Goal: Find specific page/section: Find specific page/section

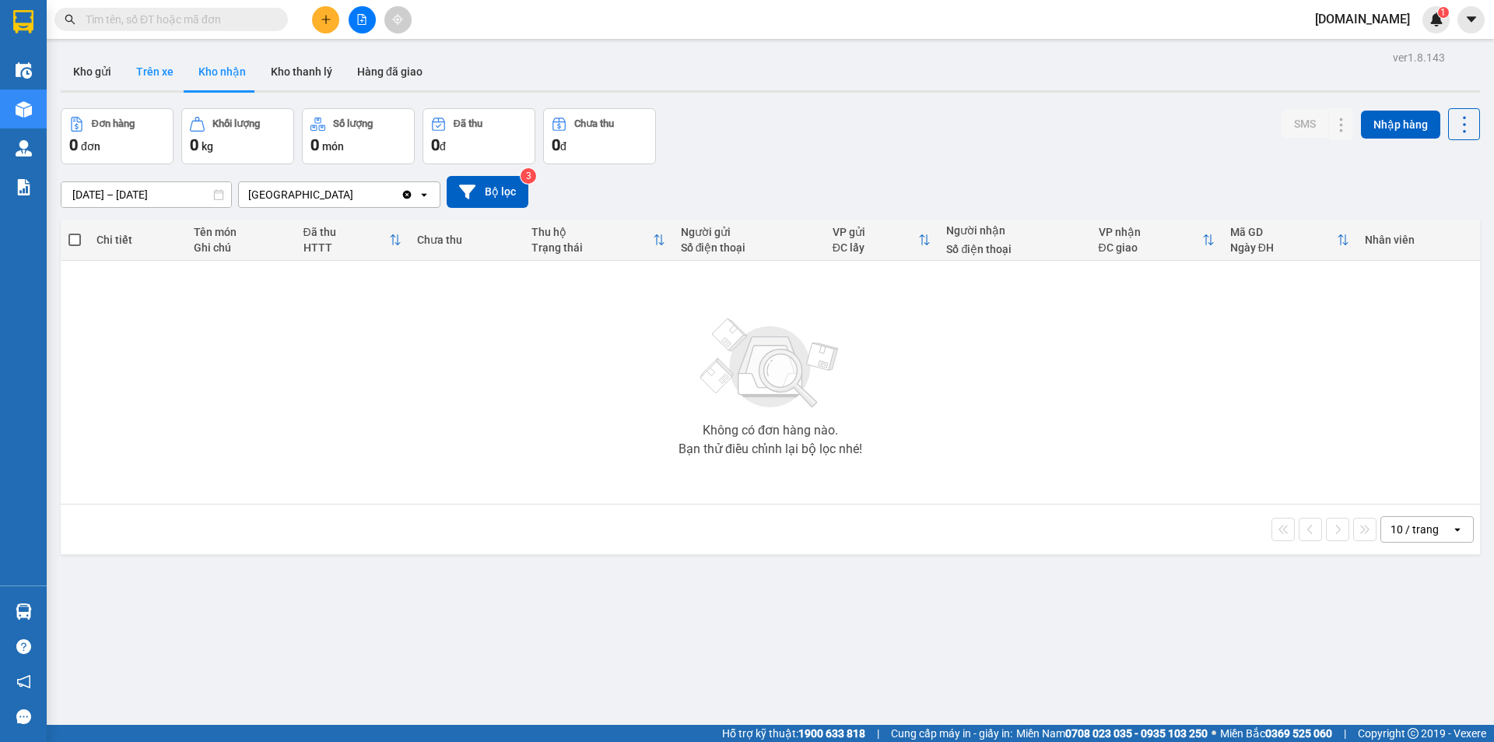
click at [153, 72] on button "Trên xe" at bounding box center [155, 71] width 62 height 37
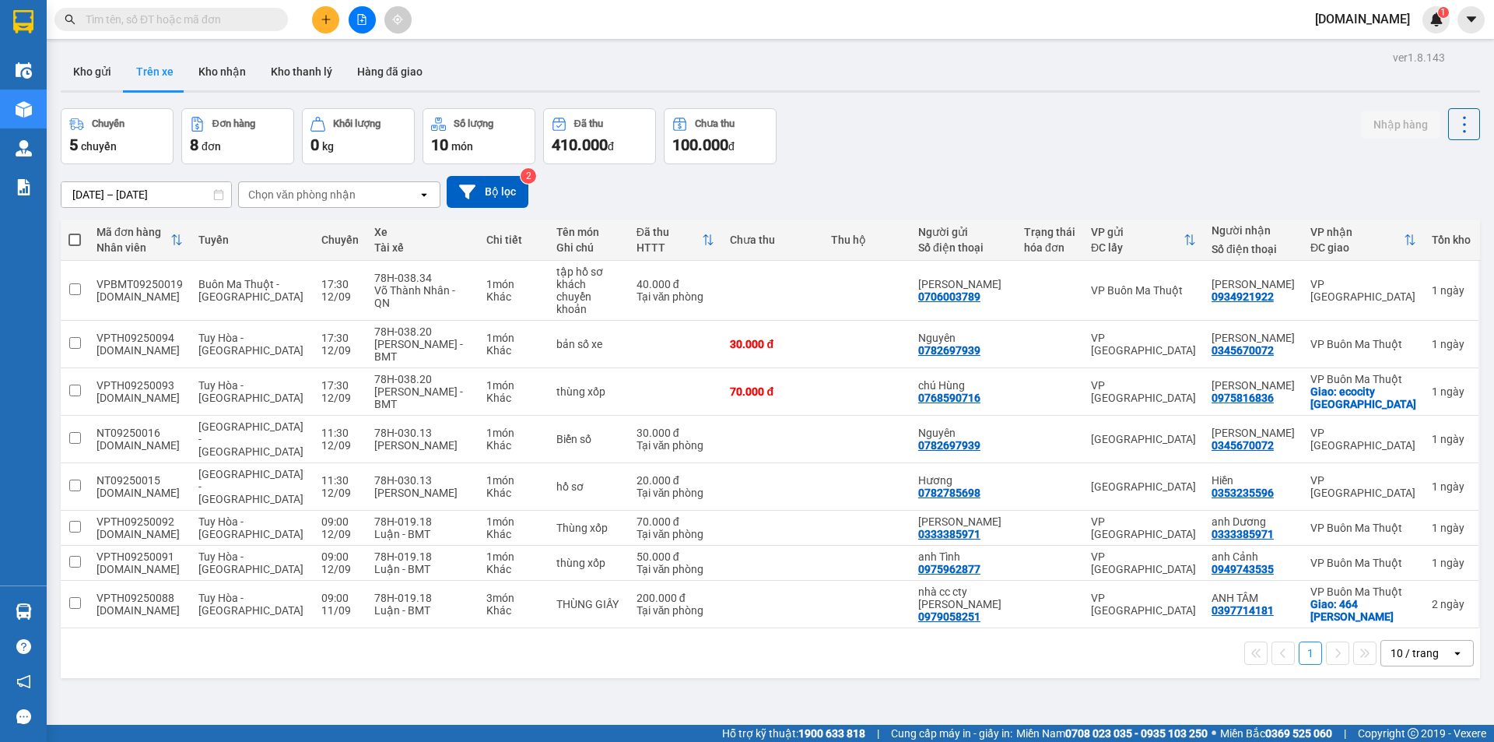
click at [349, 188] on div "Chọn văn phòng nhận" at bounding box center [301, 195] width 107 height 16
click at [274, 251] on span "[GEOGRAPHIC_DATA]" at bounding box center [307, 255] width 112 height 16
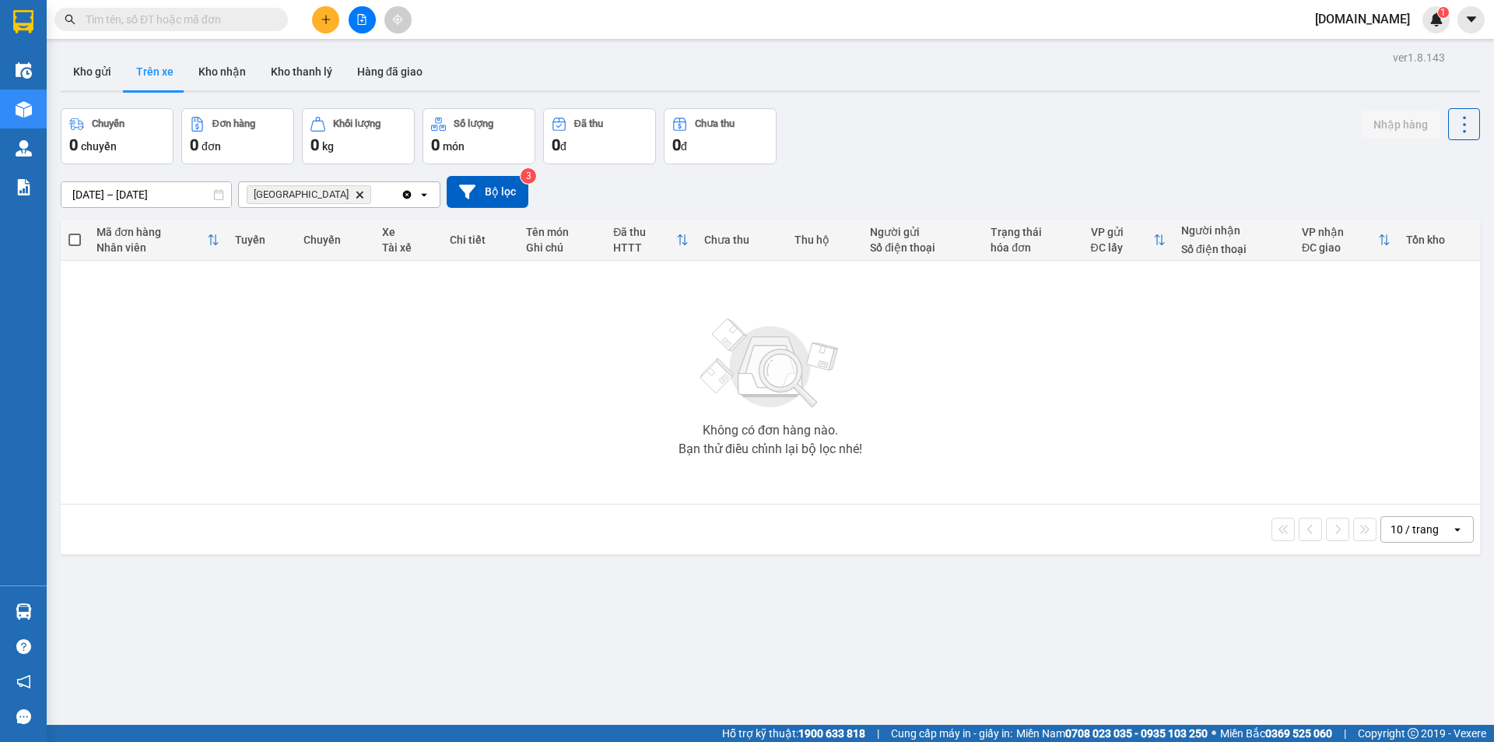
click at [406, 197] on icon "Clear all" at bounding box center [407, 194] width 9 height 9
click at [357, 197] on div "Chọn văn phòng nhận" at bounding box center [328, 194] width 179 height 25
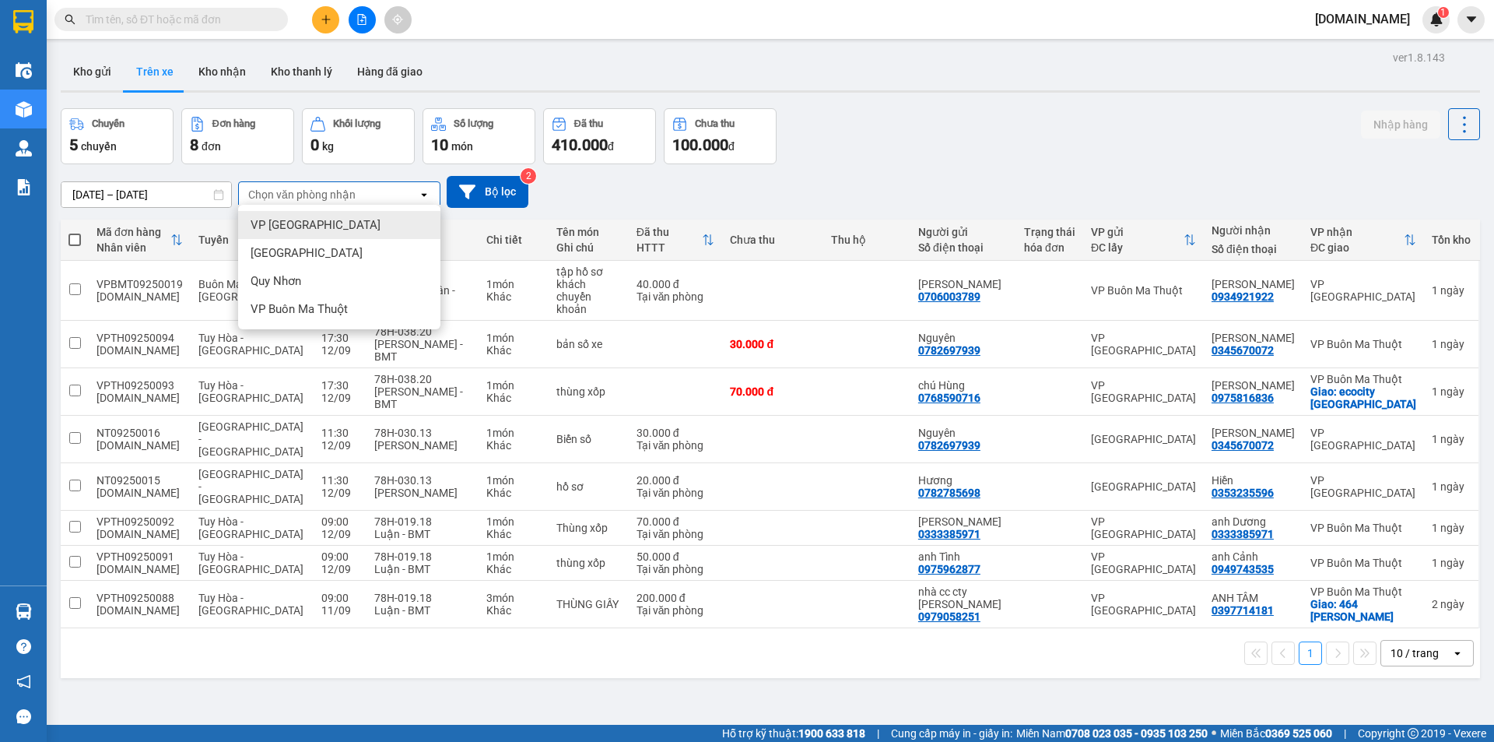
click at [304, 227] on span "VP Tuy Hòa" at bounding box center [316, 225] width 130 height 16
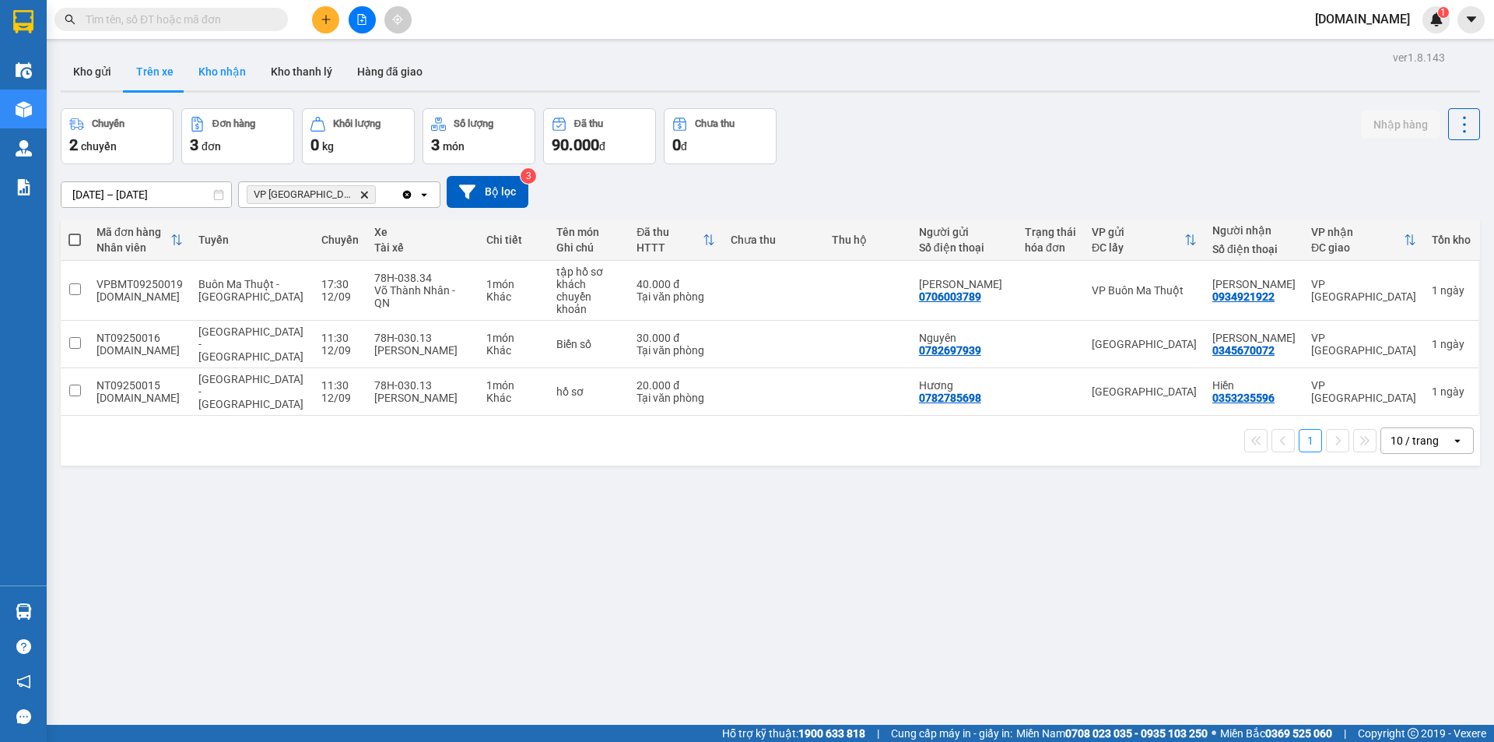
click at [212, 68] on button "Kho nhận" at bounding box center [222, 71] width 72 height 37
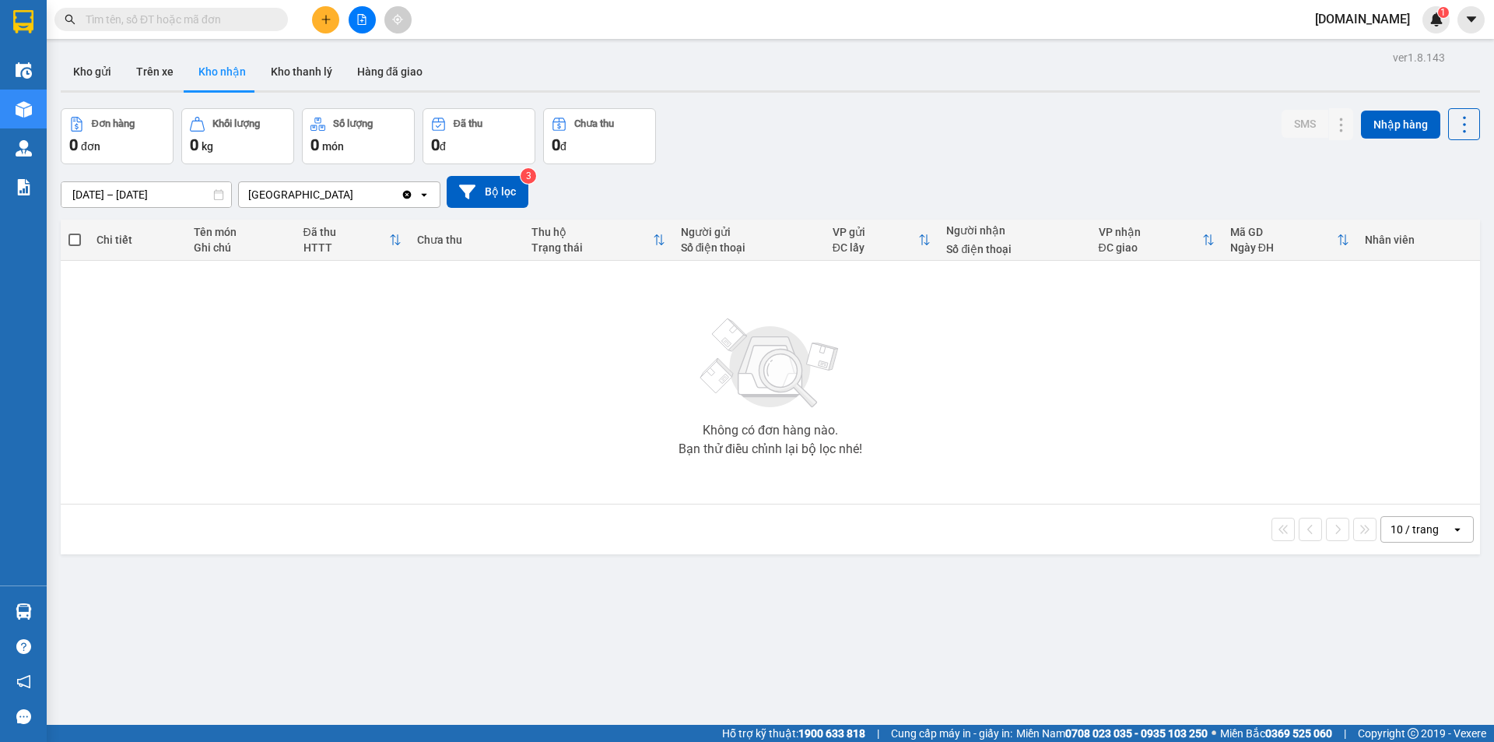
click at [407, 195] on icon "Clear value" at bounding box center [407, 194] width 12 height 12
click at [312, 193] on div "Chọn văn phòng nhận" at bounding box center [301, 195] width 107 height 16
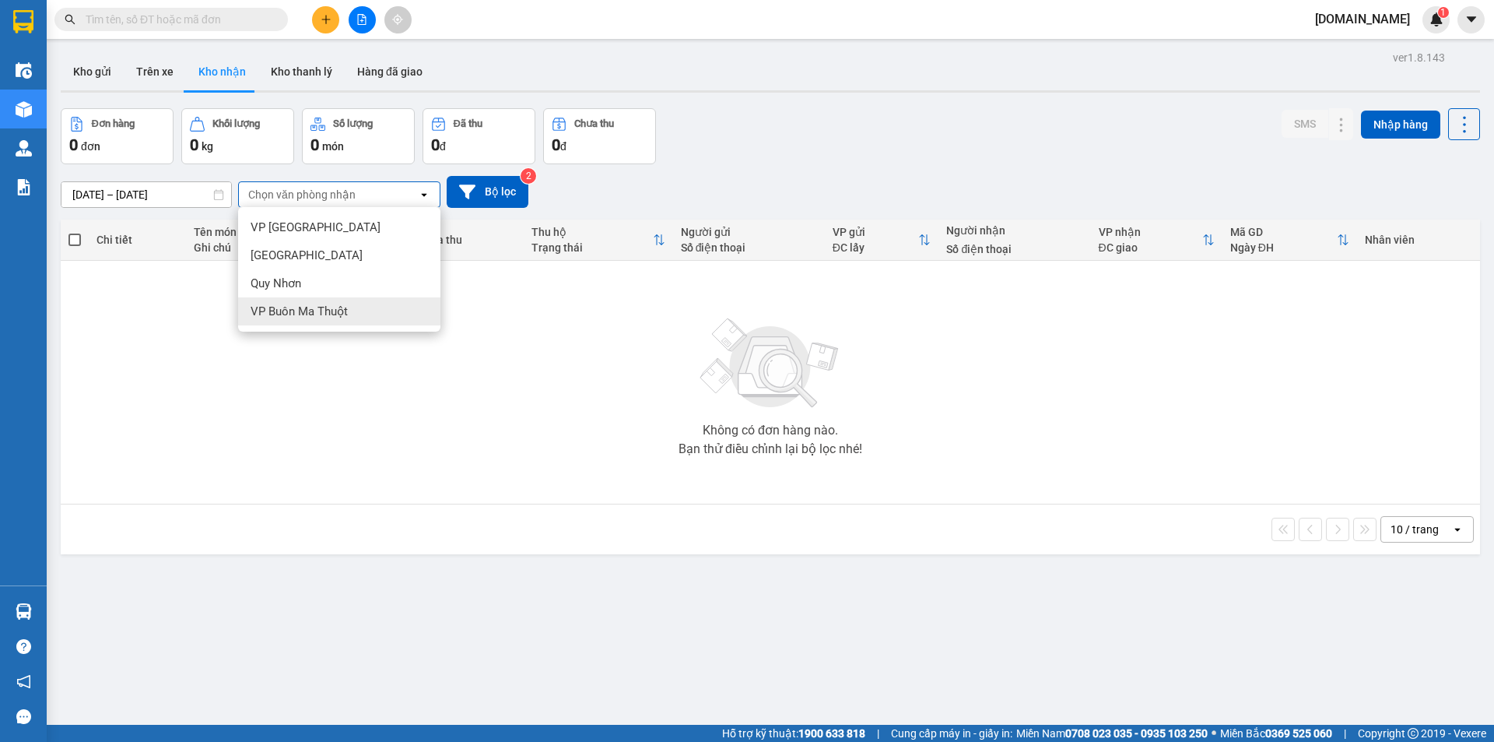
click at [287, 303] on div "VP Buôn Ma Thuột" at bounding box center [339, 311] width 202 height 28
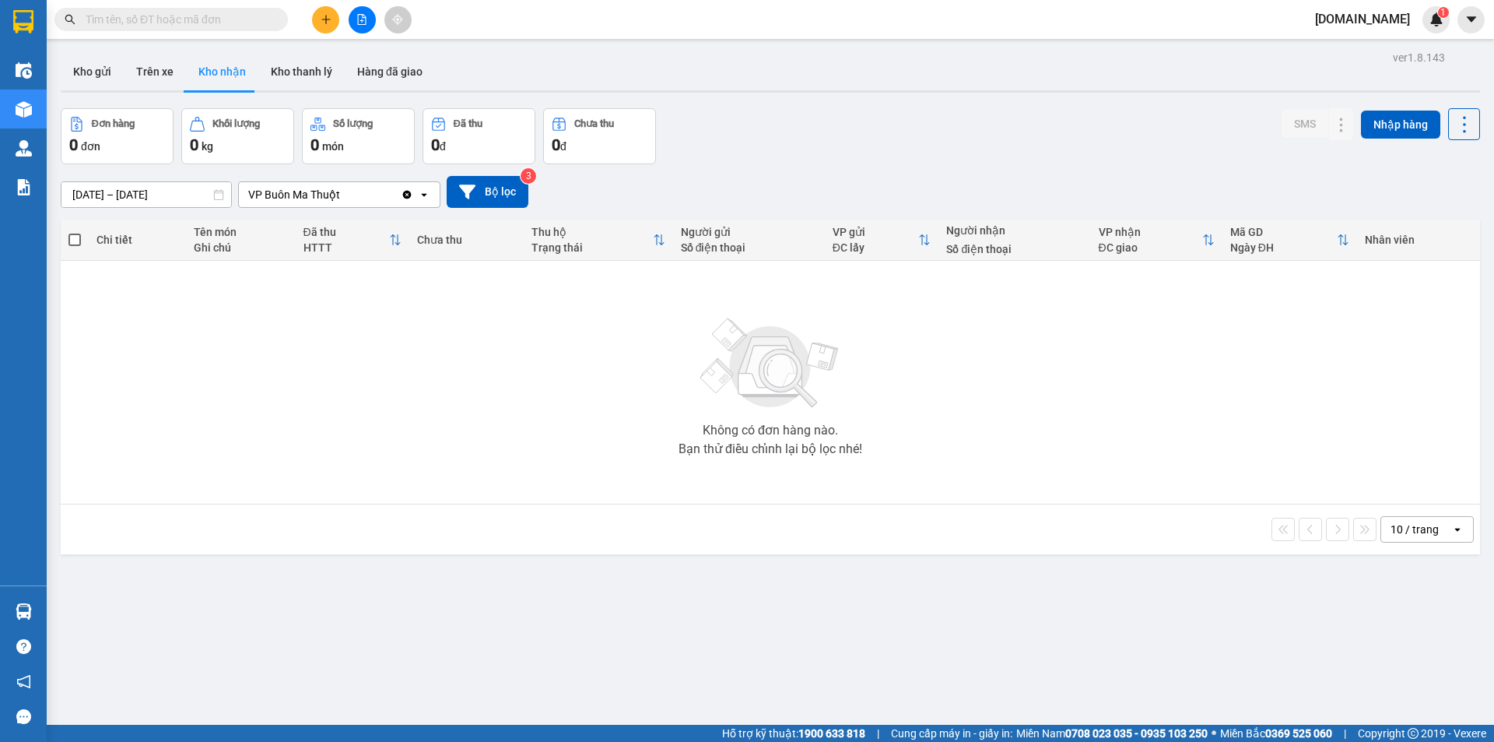
click at [412, 190] on icon "Clear value" at bounding box center [407, 194] width 12 height 12
click at [135, 68] on button "Trên xe" at bounding box center [155, 71] width 62 height 37
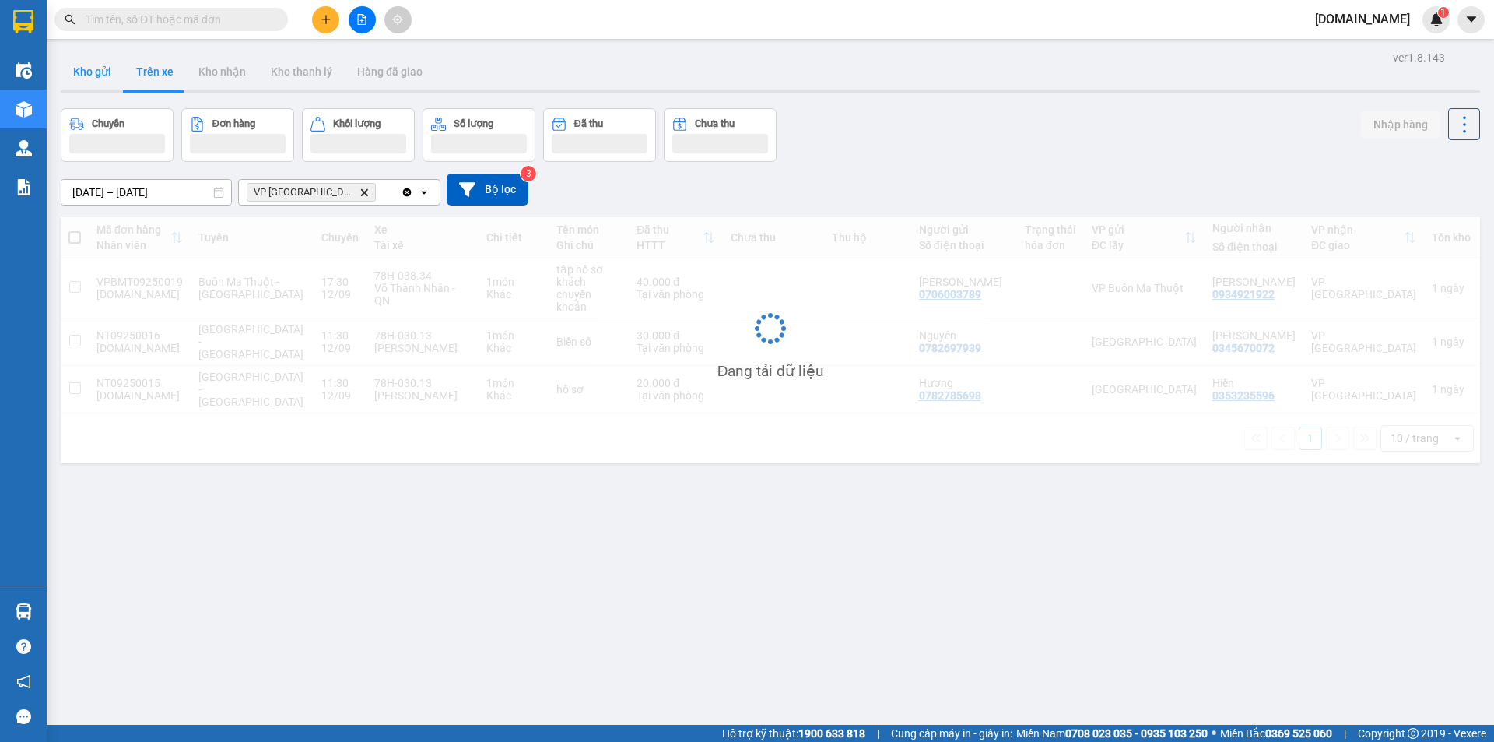
click at [68, 76] on button "Kho gửi" at bounding box center [92, 71] width 63 height 37
